Goal: Check status: Check status

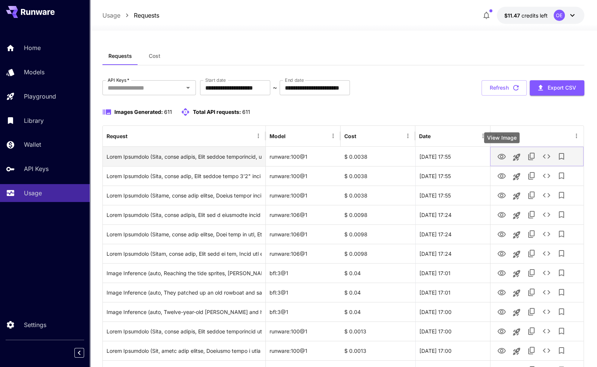
click at [503, 157] on icon "View Image" at bounding box center [501, 156] width 9 height 9
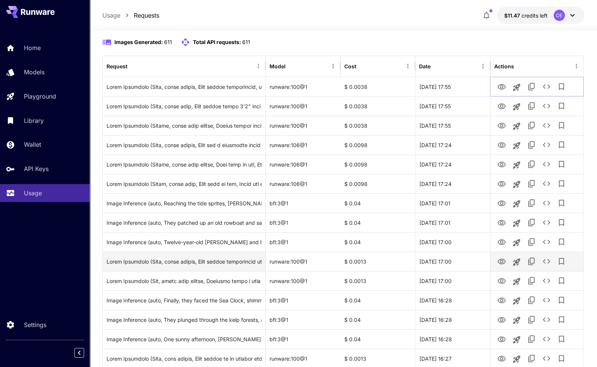
scroll to position [75, 0]
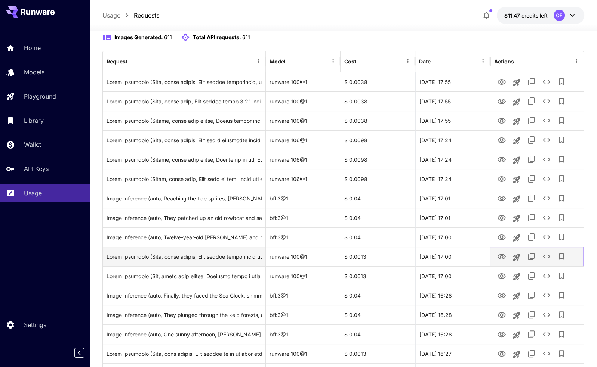
click at [502, 255] on icon "View Image" at bounding box center [501, 257] width 8 height 6
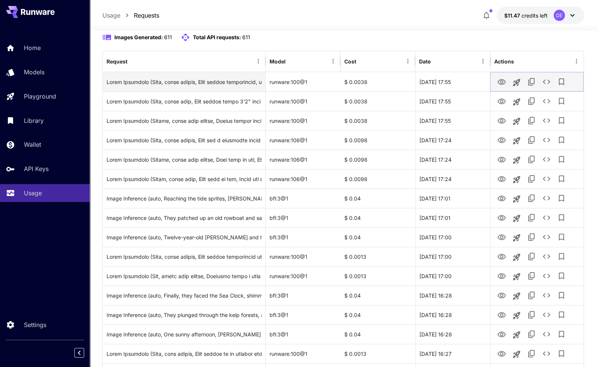
click at [502, 84] on icon "View Image" at bounding box center [501, 82] width 8 height 6
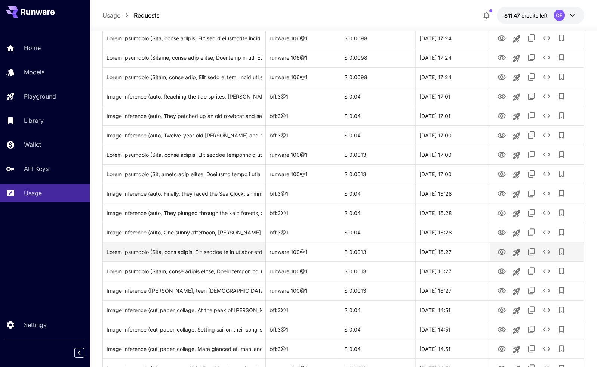
scroll to position [187, 0]
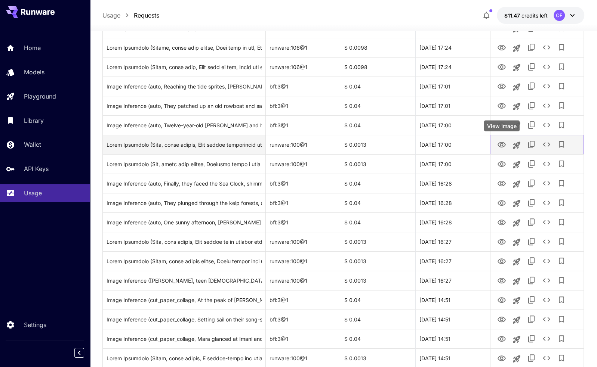
click at [502, 146] on icon "View Image" at bounding box center [501, 145] width 9 height 9
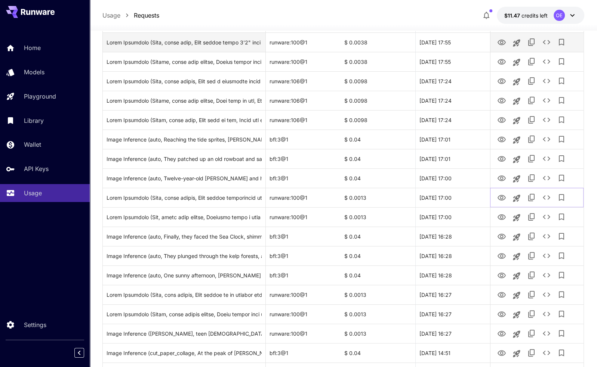
scroll to position [0, 0]
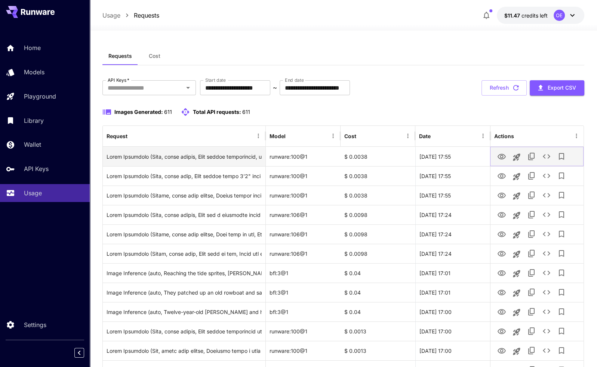
click at [499, 157] on icon "View Image" at bounding box center [501, 156] width 9 height 9
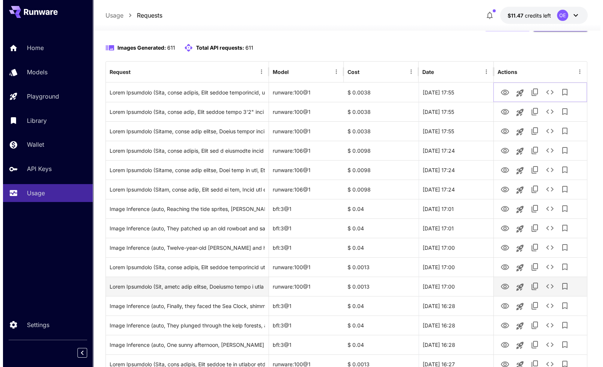
scroll to position [75, 0]
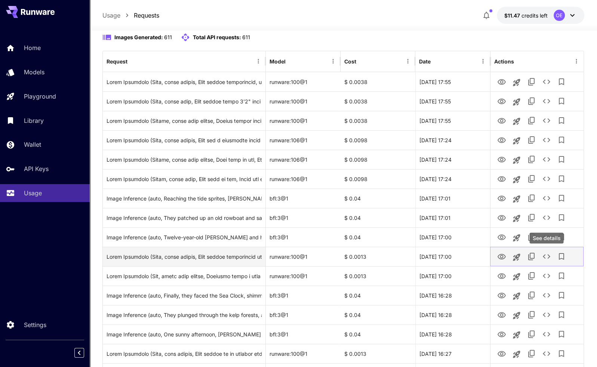
click at [547, 256] on icon "See details" at bounding box center [546, 256] width 9 height 9
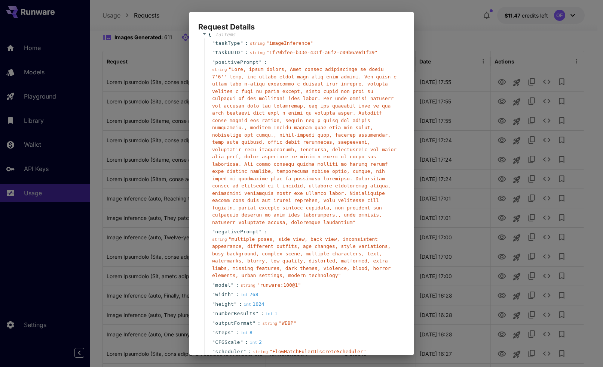
scroll to position [71, 0]
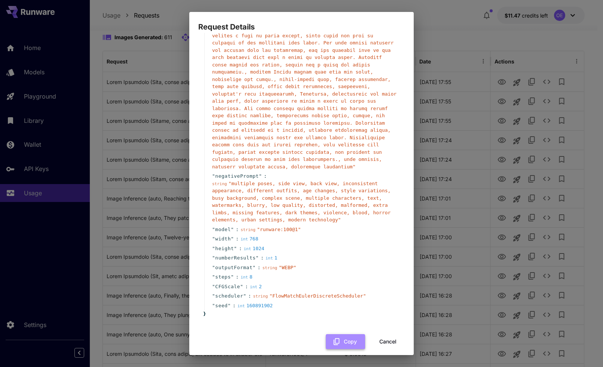
click at [341, 335] on button "Copy" at bounding box center [345, 342] width 39 height 15
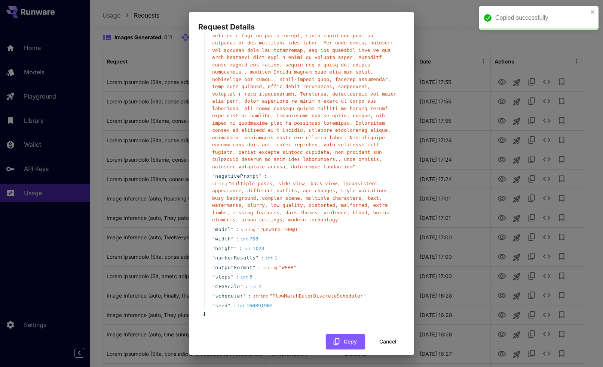
click at [382, 335] on button "Cancel" at bounding box center [388, 342] width 34 height 15
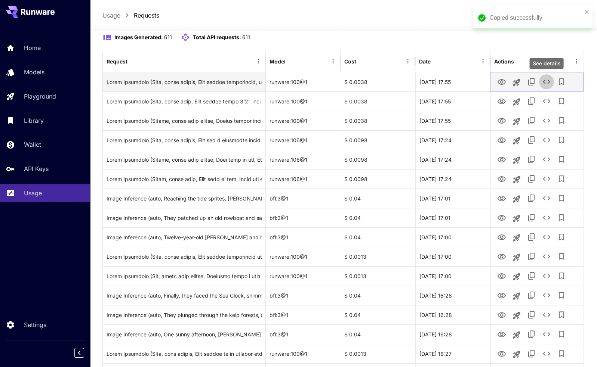
click at [544, 80] on icon "See details" at bounding box center [546, 82] width 7 height 4
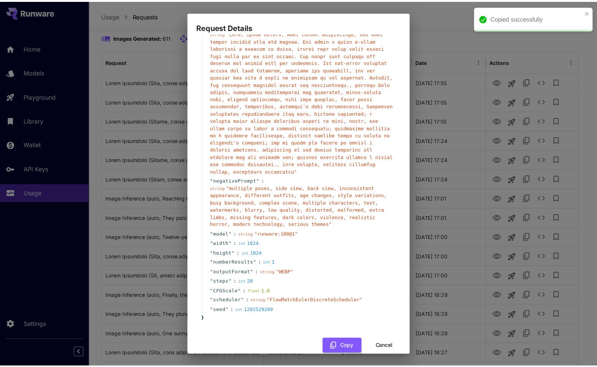
scroll to position [56, 0]
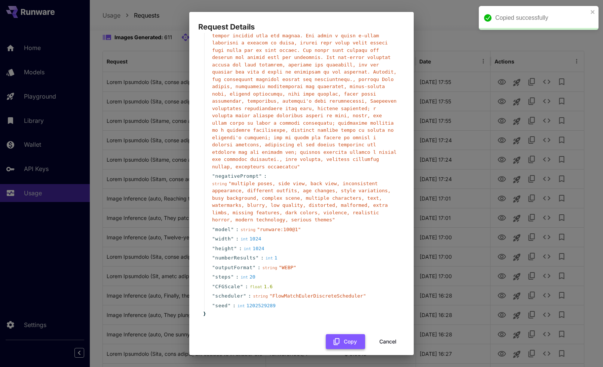
click at [343, 335] on button "Copy" at bounding box center [345, 342] width 39 height 15
click at [381, 335] on button "Cancel" at bounding box center [388, 342] width 34 height 15
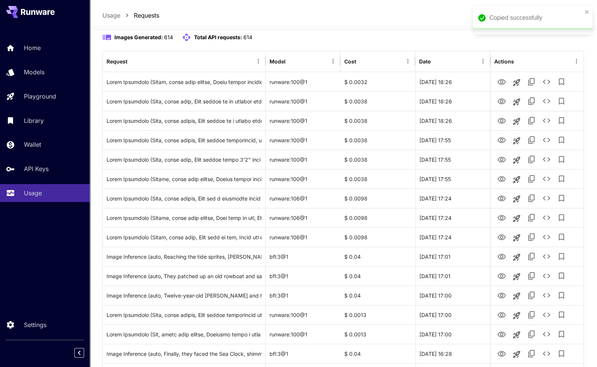
drag, startPoint x: 208, startPoint y: 15, endPoint x: 158, endPoint y: 0, distance: 52.0
click at [199, 13] on div "Usage Requests $11.47 credits left OE" at bounding box center [343, 15] width 482 height 17
click at [381, 30] on div at bounding box center [343, 26] width 507 height 9
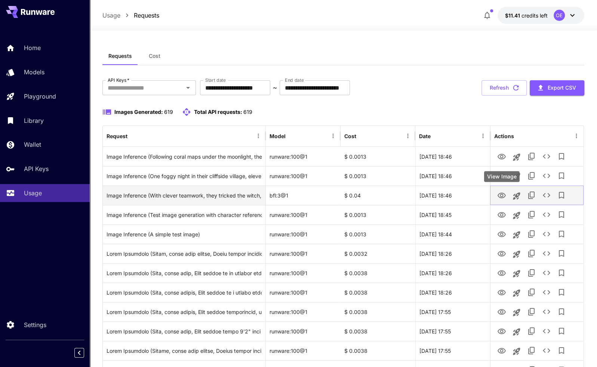
click at [501, 195] on icon "View Image" at bounding box center [501, 195] width 9 height 9
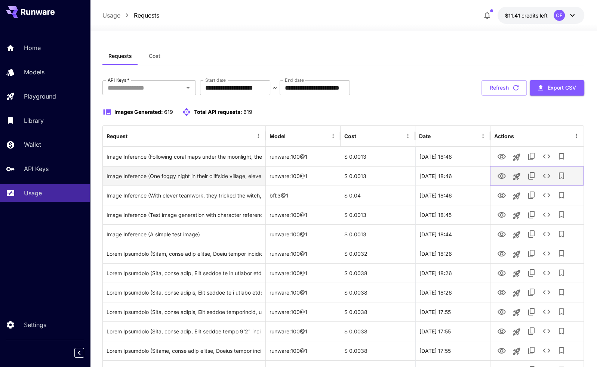
click at [502, 173] on icon "View Image" at bounding box center [501, 176] width 8 height 6
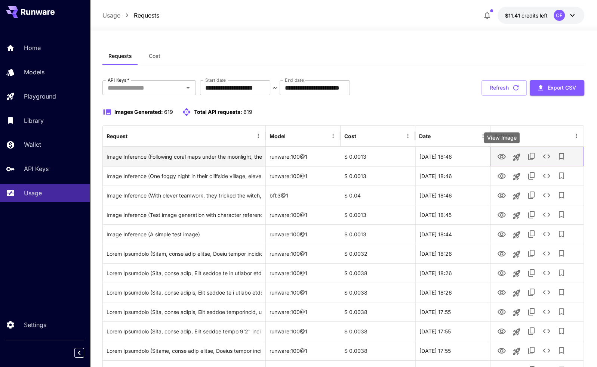
click at [498, 157] on icon "View Image" at bounding box center [501, 156] width 9 height 9
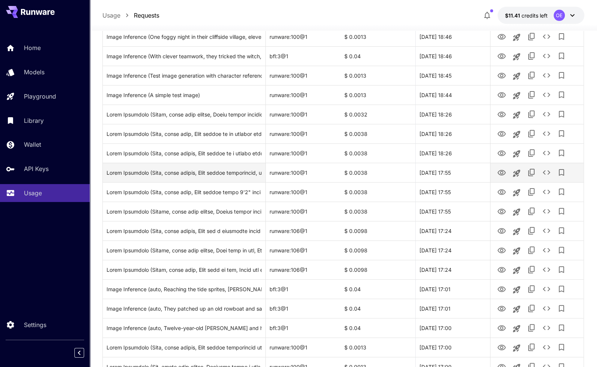
scroll to position [150, 0]
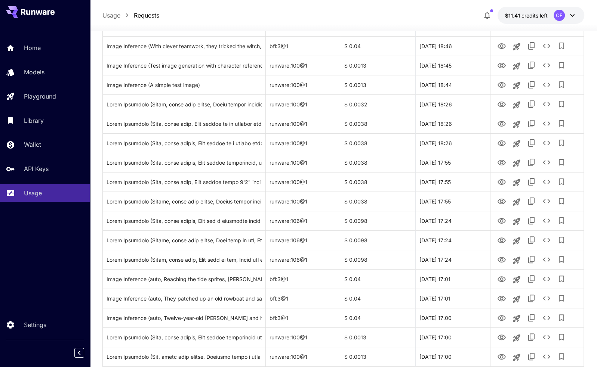
click at [277, 28] on div at bounding box center [343, 26] width 507 height 9
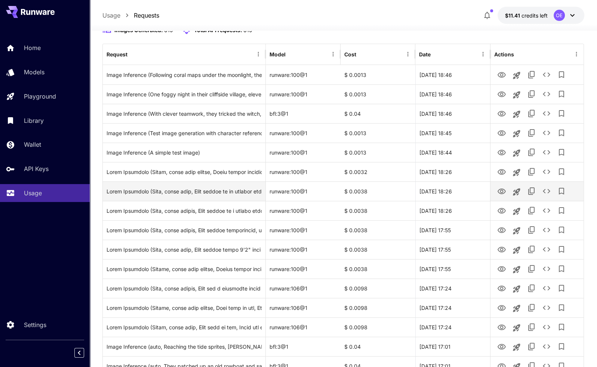
scroll to position [0, 0]
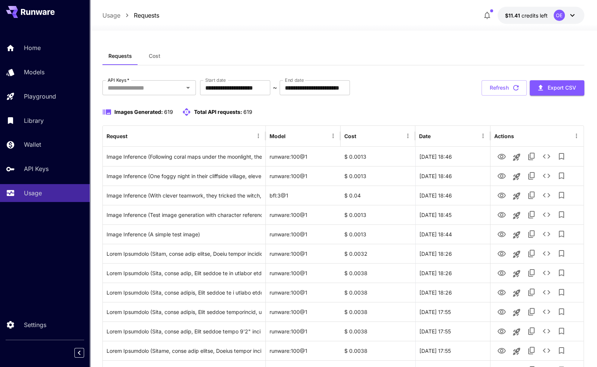
click at [258, 54] on div "Requests Cost" at bounding box center [343, 56] width 482 height 18
